Goal: Subscribe to service/newsletter

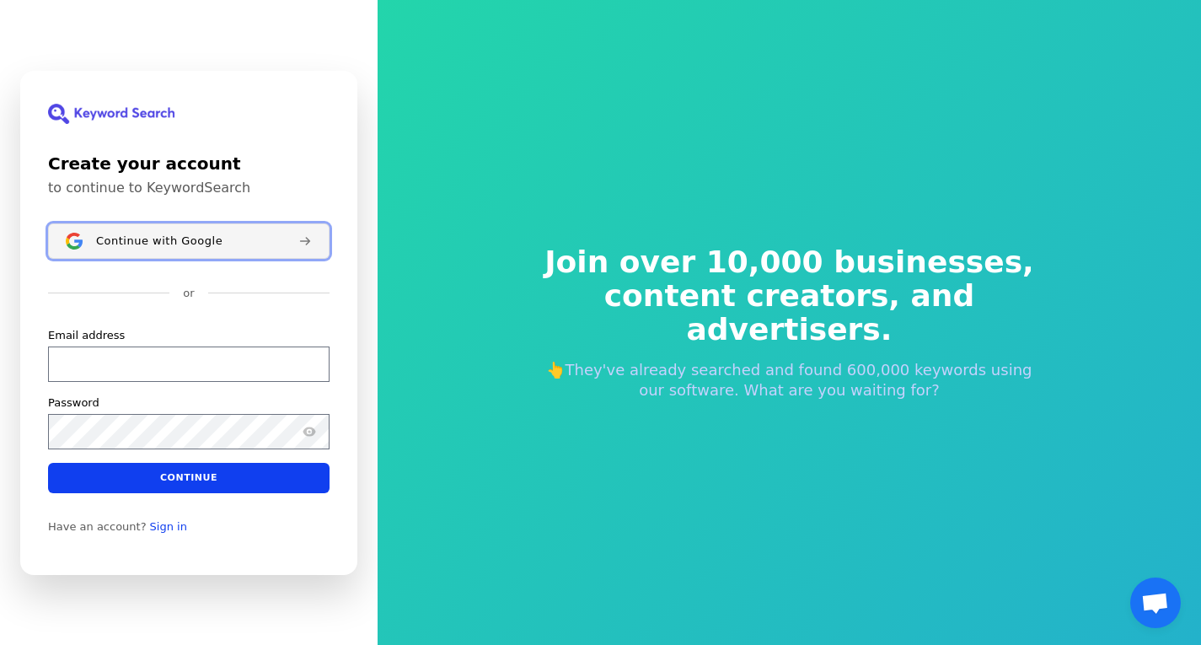
click at [206, 229] on button "Continue with Google" at bounding box center [189, 240] width 282 height 35
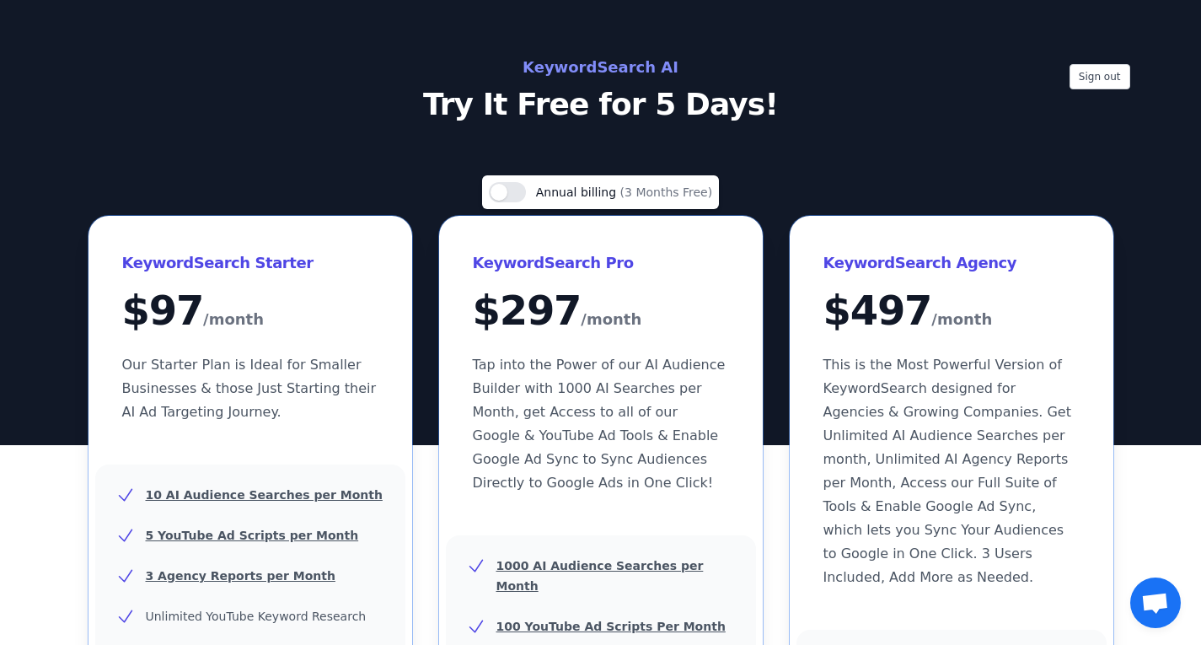
click at [563, 67] on h2 "KeywordSearch AI" at bounding box center [600, 67] width 755 height 27
click at [621, 74] on h2 "KeywordSearch AI" at bounding box center [600, 67] width 755 height 27
